Goal: Complete application form

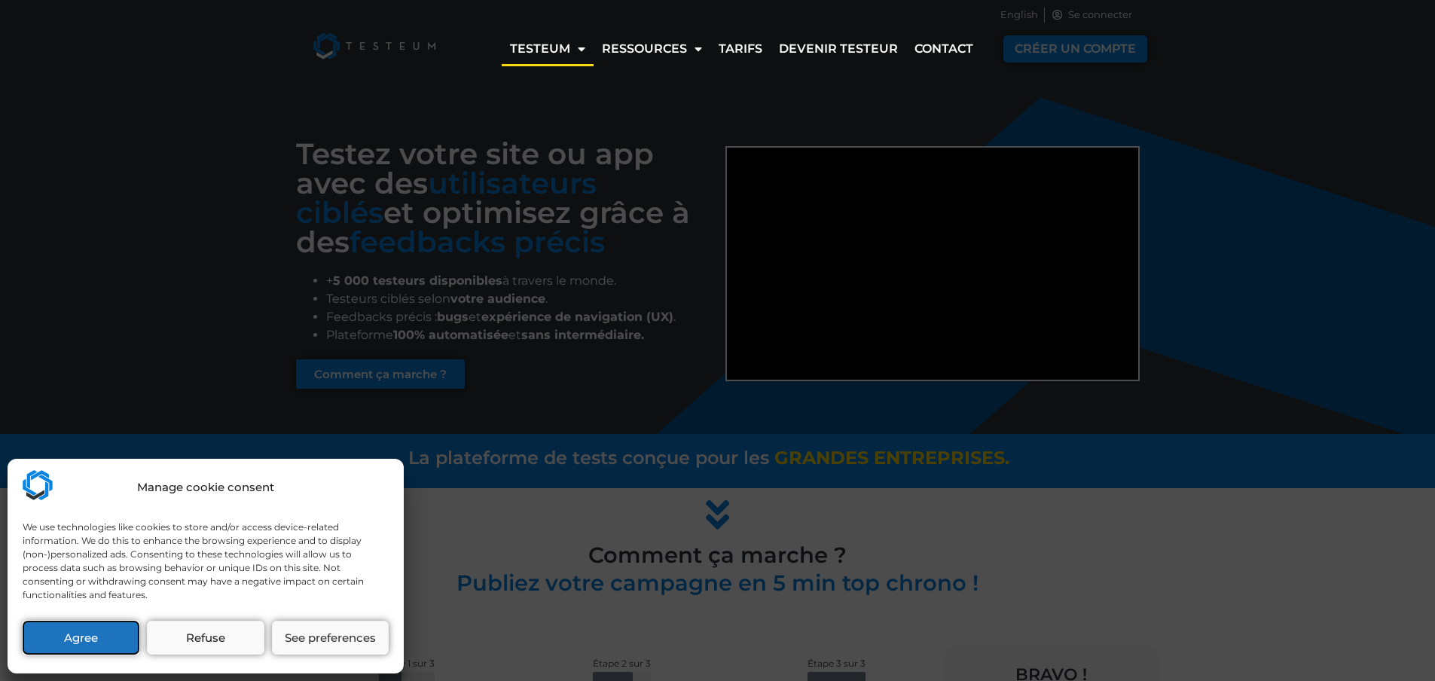
click at [103, 639] on button "Agree" at bounding box center [81, 638] width 117 height 34
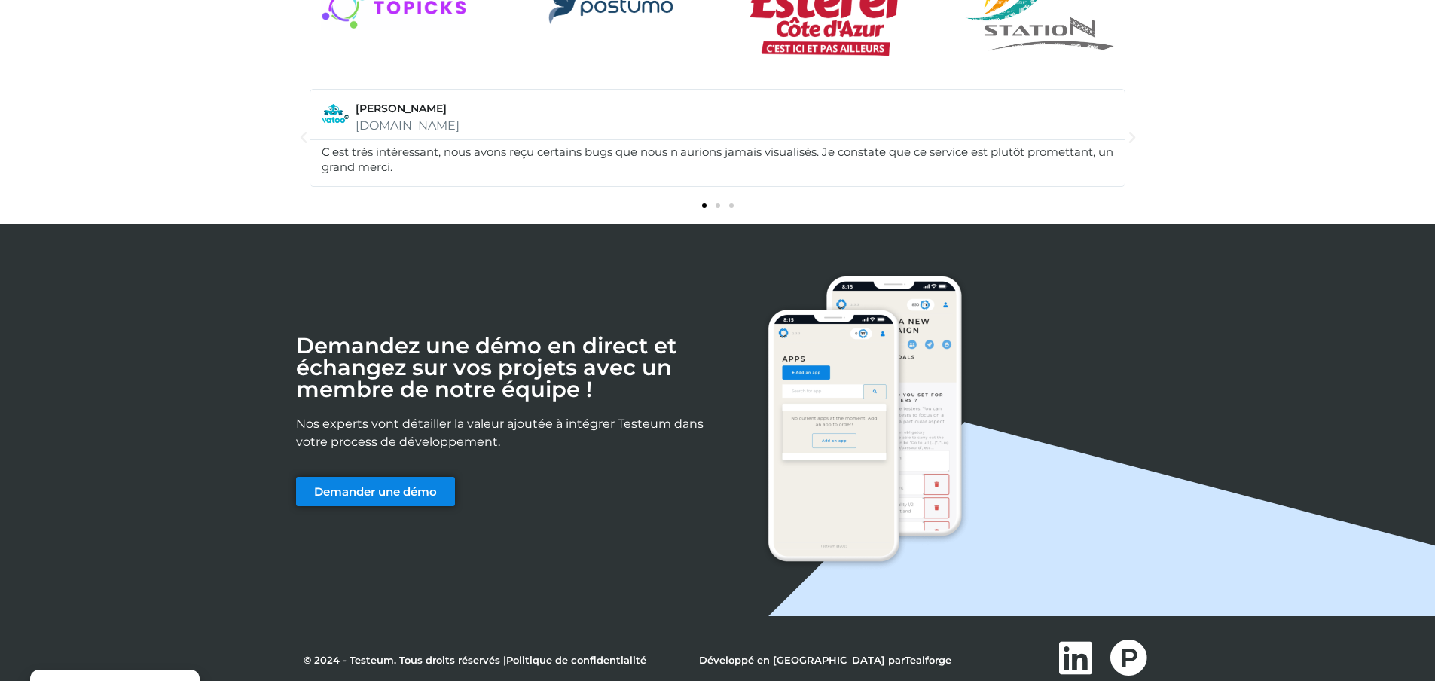
scroll to position [2025, 0]
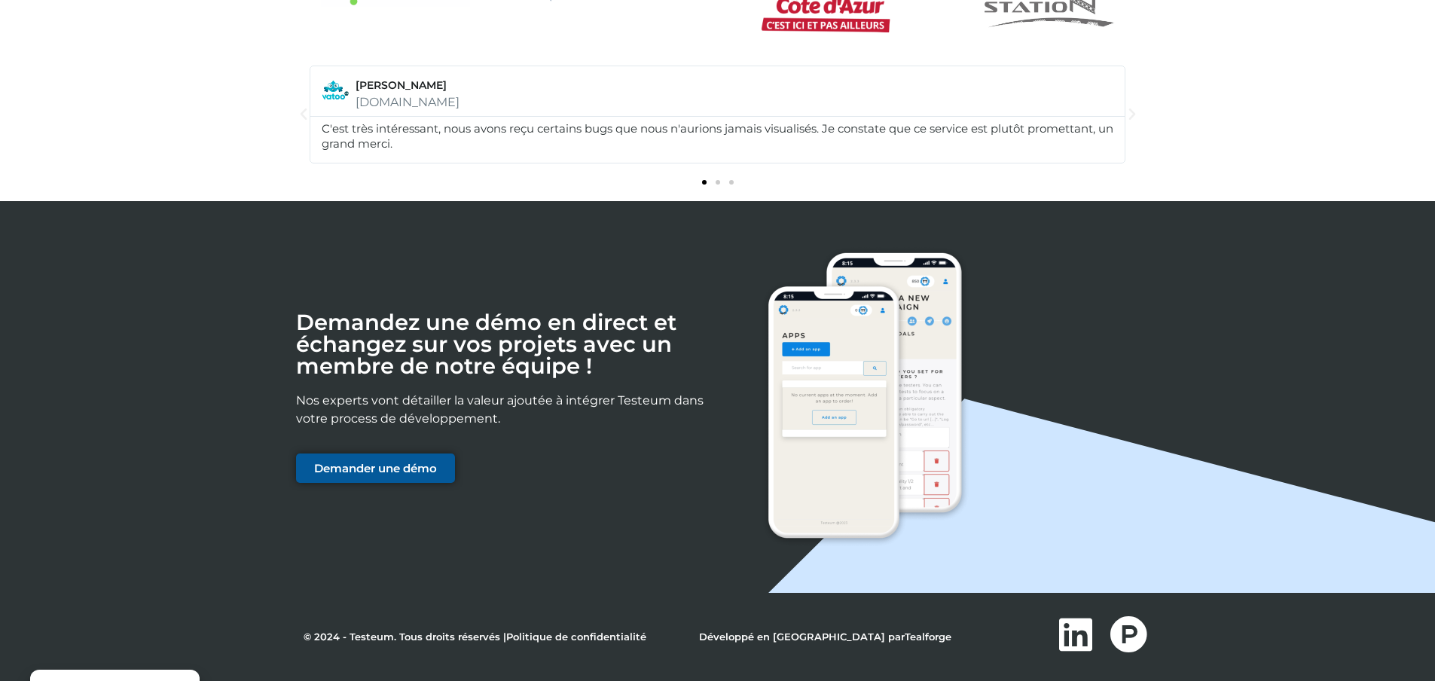
click at [343, 477] on link "Demander une démo" at bounding box center [375, 468] width 159 height 29
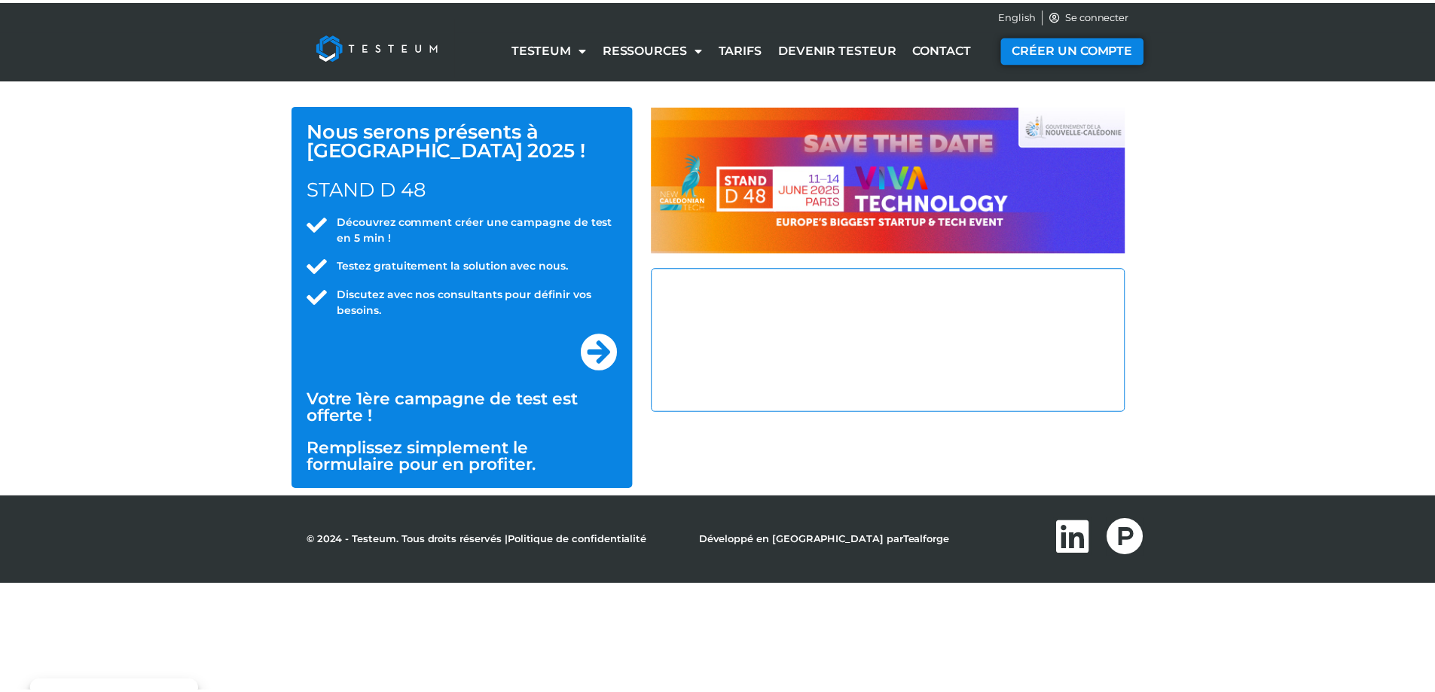
select select "FR"
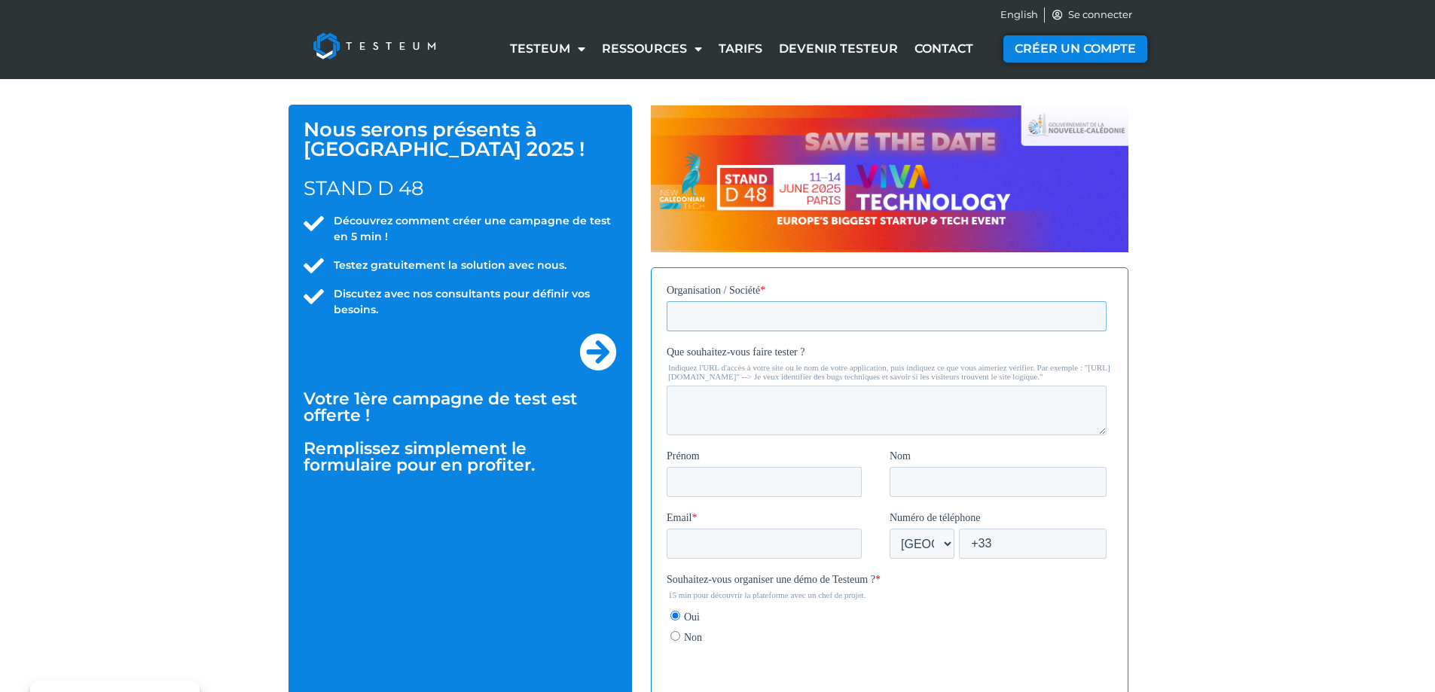
click at [750, 317] on input "Organisation / Société *" at bounding box center [886, 316] width 440 height 30
type input "FBD International"
click at [724, 411] on textarea "Que souhaitez-vous faire tester ?" at bounding box center [886, 410] width 440 height 50
type textarea "Des maquettes et des sites web"
click at [747, 492] on input "Prénom" at bounding box center [763, 481] width 195 height 30
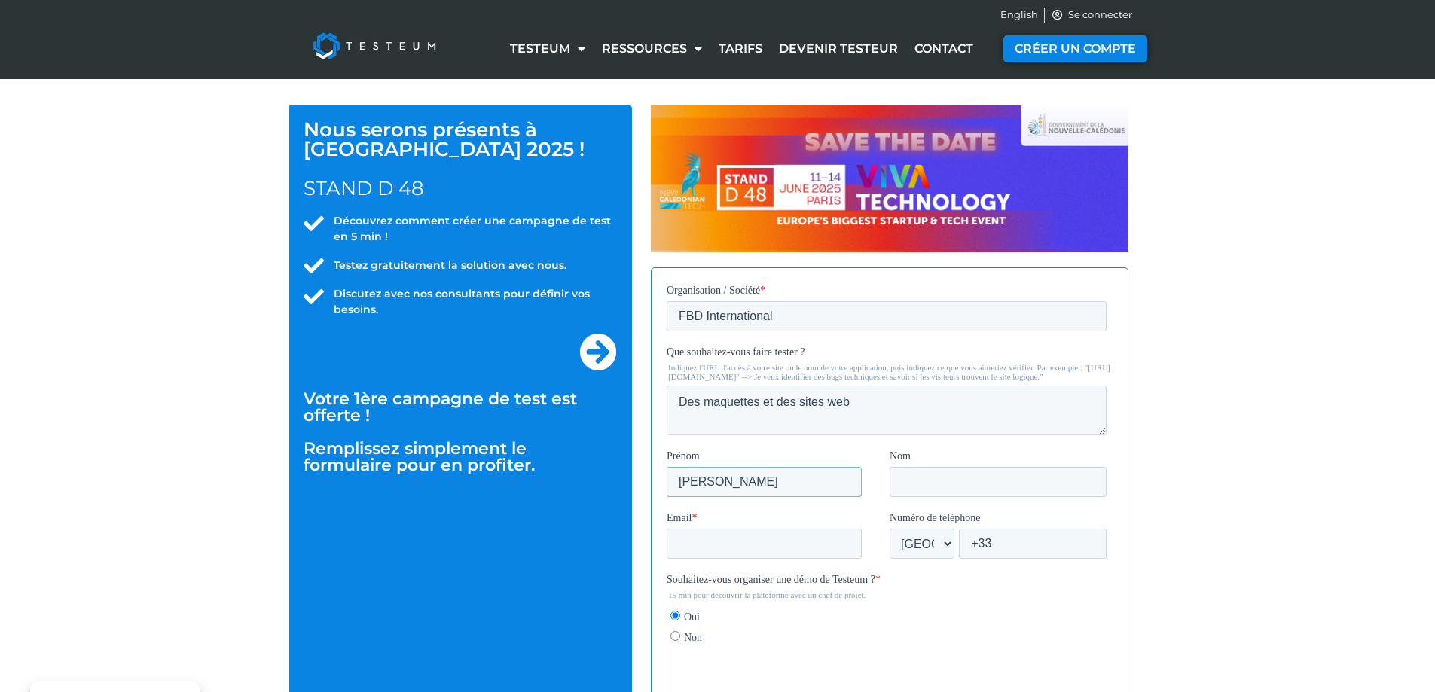
type input "Simon"
type input "Willer"
type input "d"
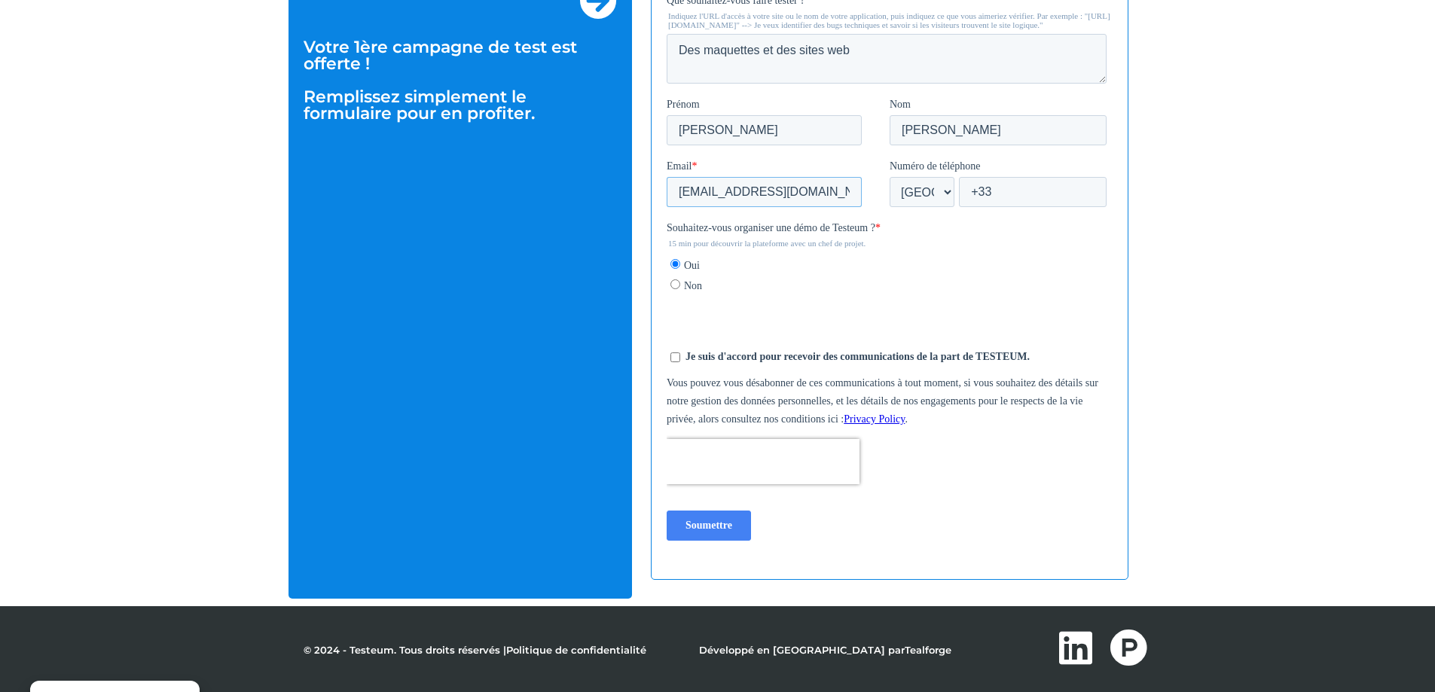
scroll to position [354, 0]
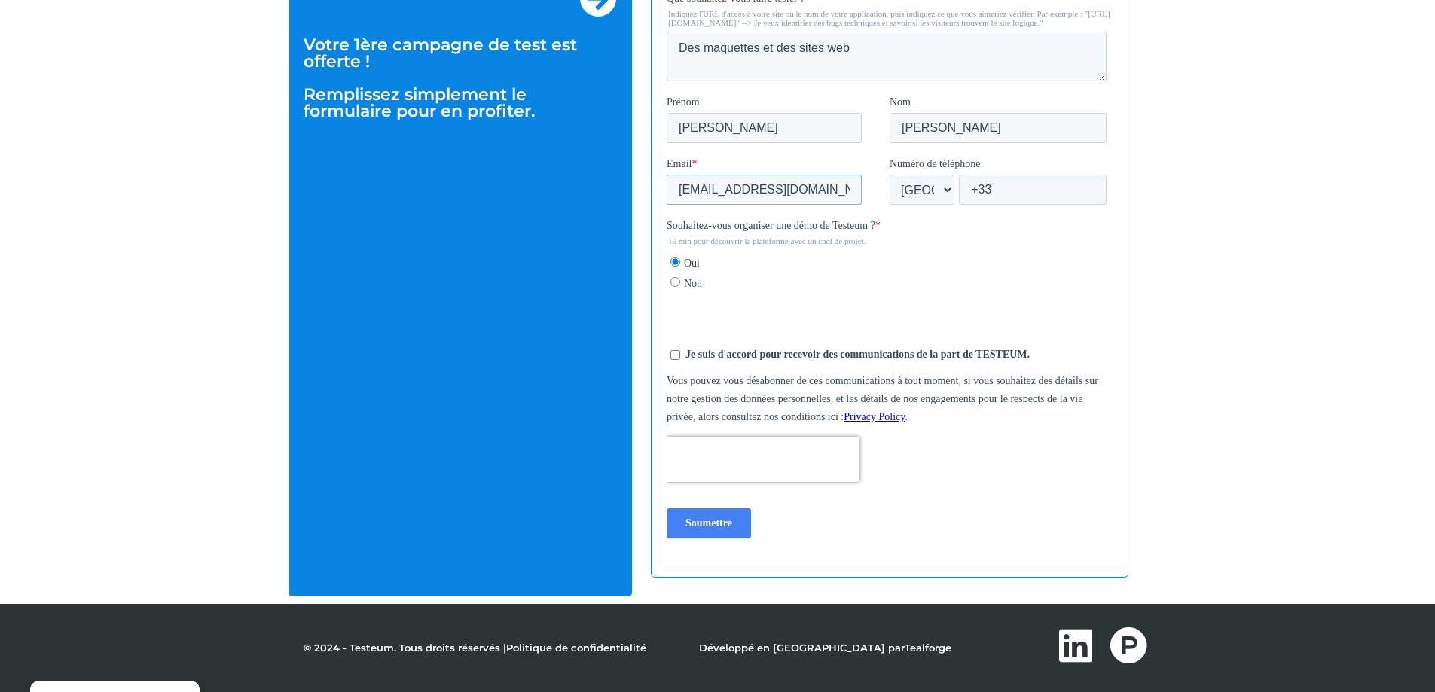
type input "swiller@fbdgroup.fr"
click at [720, 538] on input "Soumettre" at bounding box center [708, 524] width 84 height 30
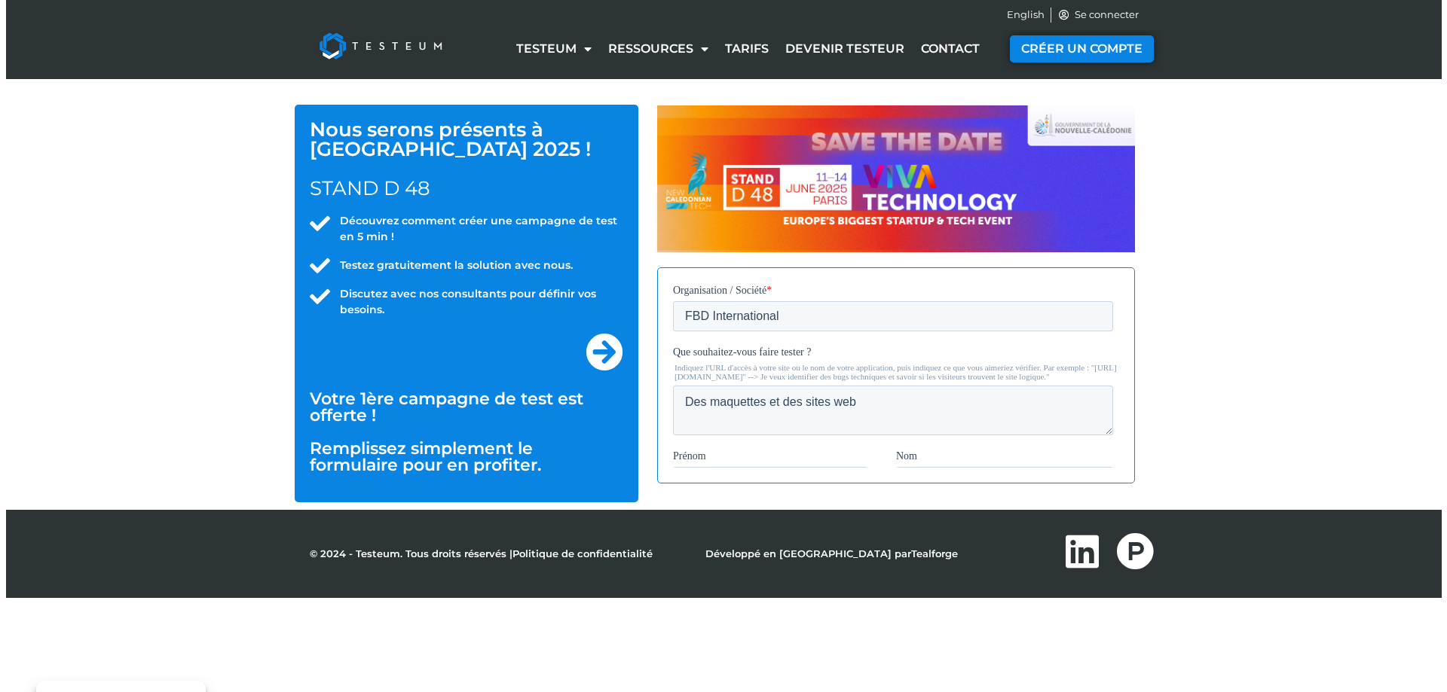
scroll to position [0, 0]
